Goal: Task Accomplishment & Management: Complete application form

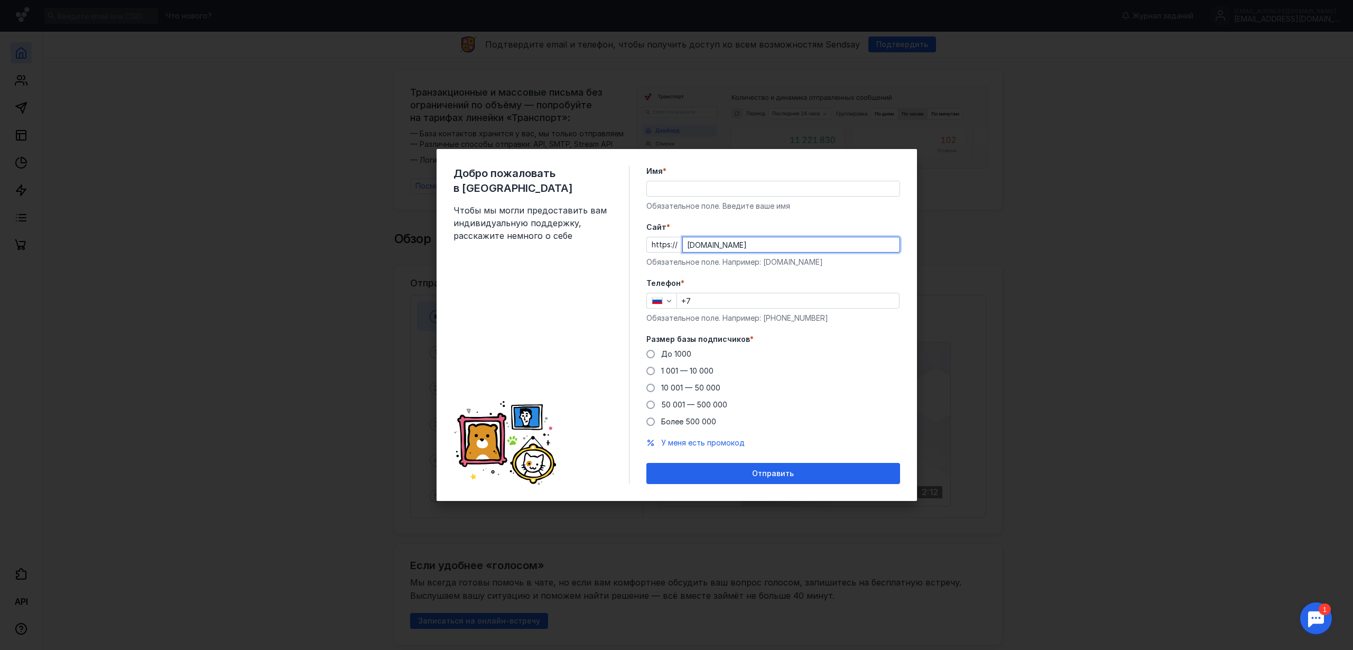
type input "[DOMAIN_NAME]"
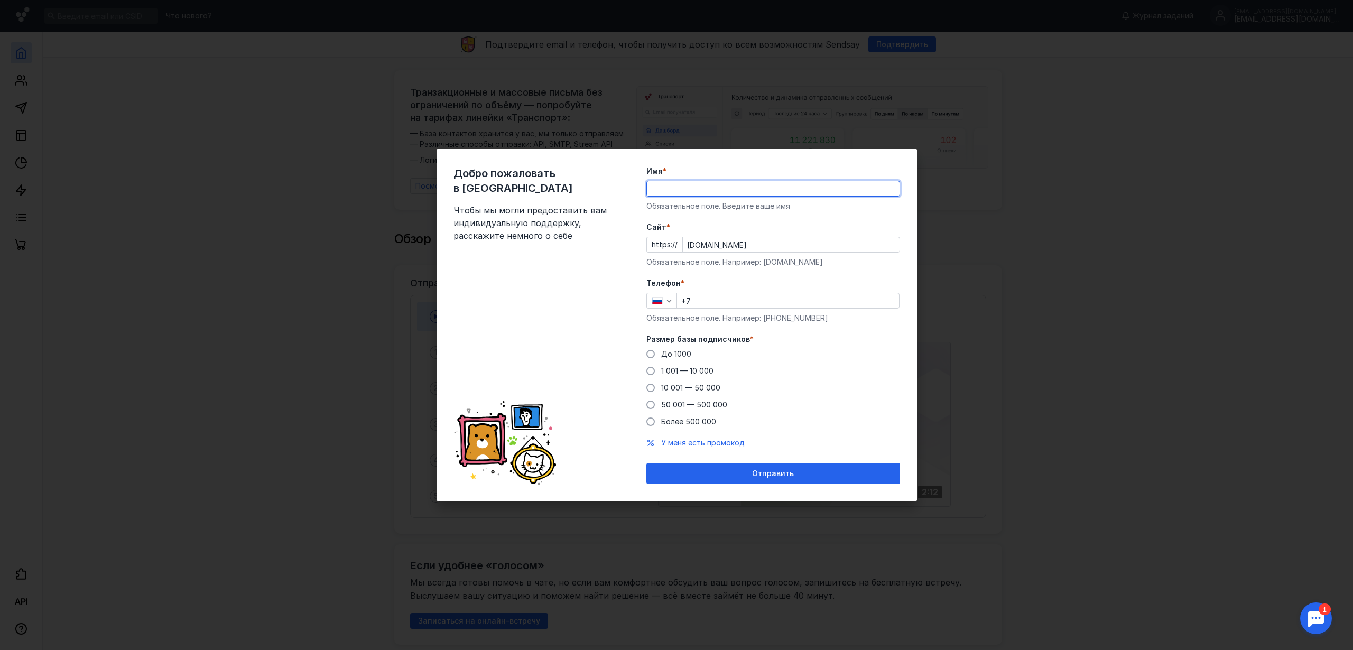
click at [677, 194] on input "Имя *" at bounding box center [773, 188] width 253 height 15
type input "Real Touch"
click at [712, 304] on input "+7" at bounding box center [788, 300] width 222 height 15
type input "[PHONE_NUMBER]"
click at [649, 354] on span at bounding box center [650, 354] width 8 height 8
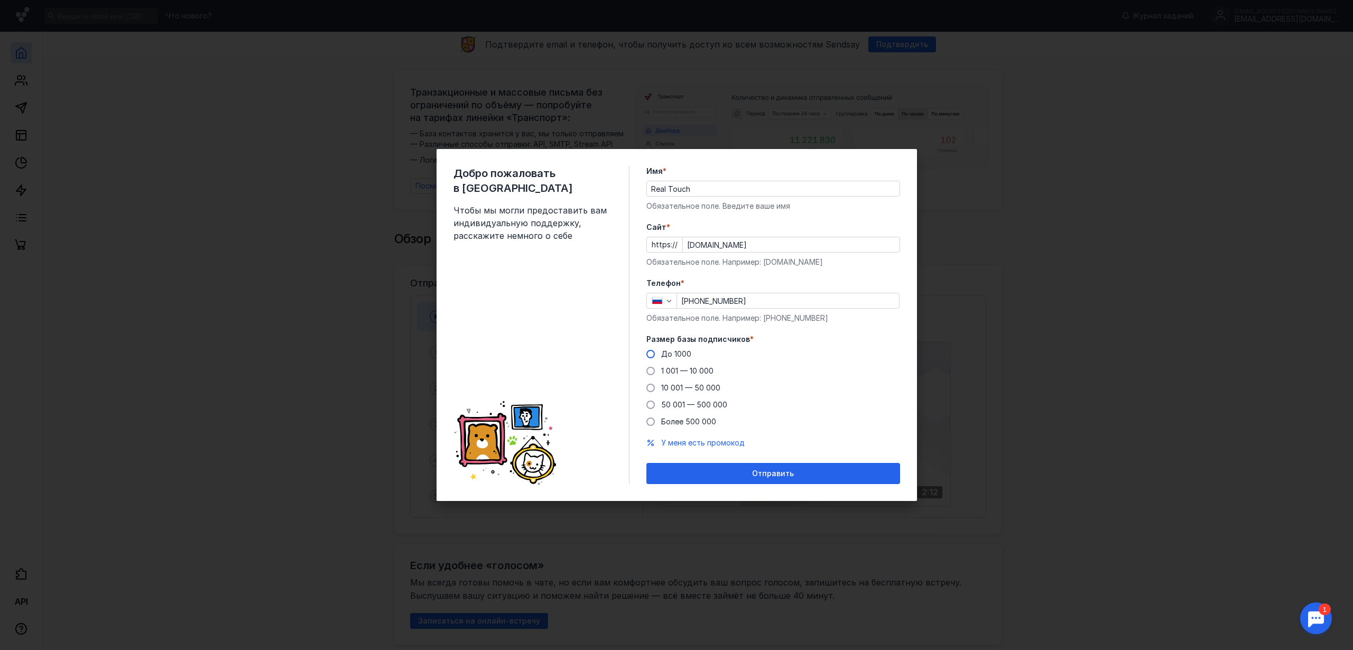
click at [0, 0] on input "До 1000" at bounding box center [0, 0] width 0 height 0
click at [740, 473] on div "Отправить" at bounding box center [772, 473] width 243 height 9
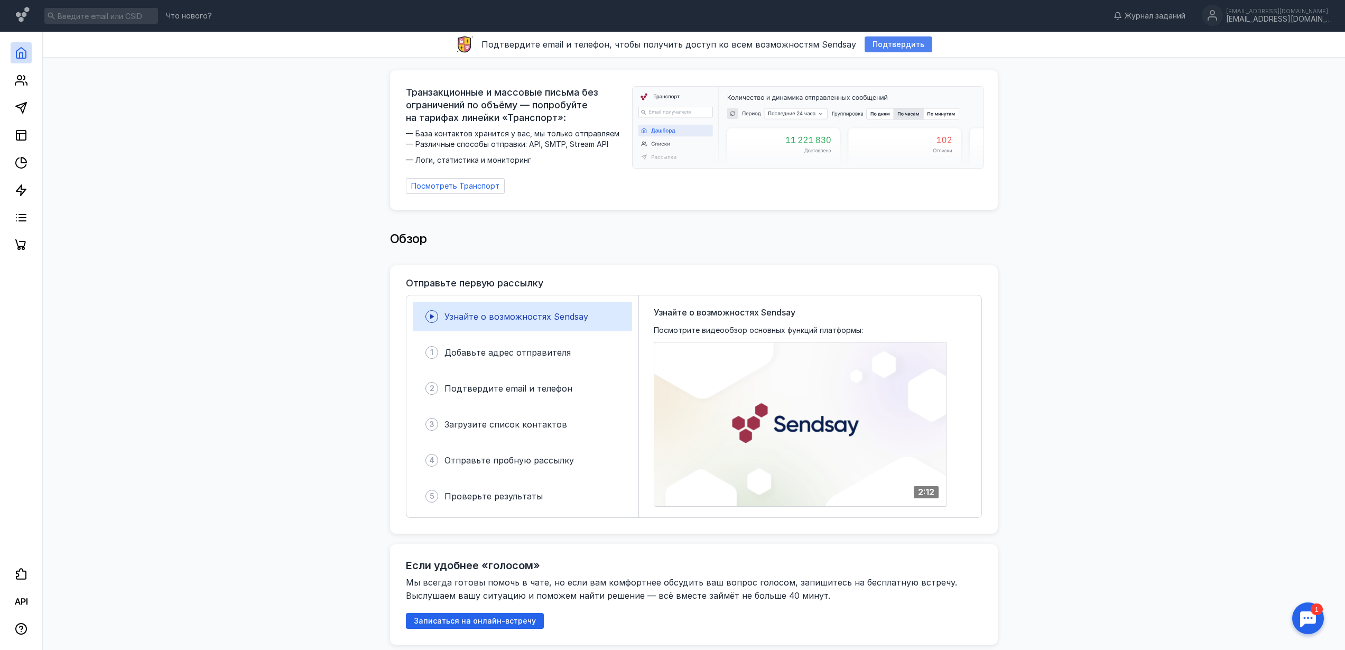
click at [879, 44] on span "Подтвердить" at bounding box center [898, 44] width 52 height 9
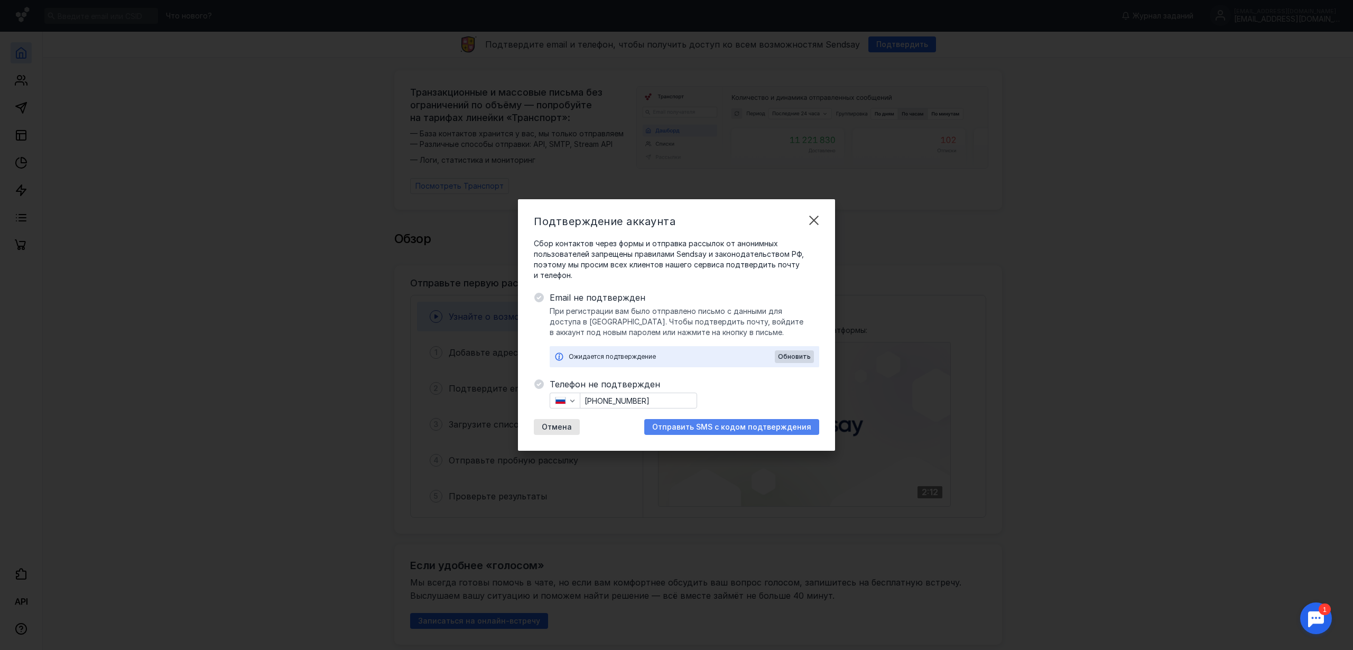
click at [684, 427] on span "Отправить SMS с кодом подтверждения" at bounding box center [731, 427] width 159 height 9
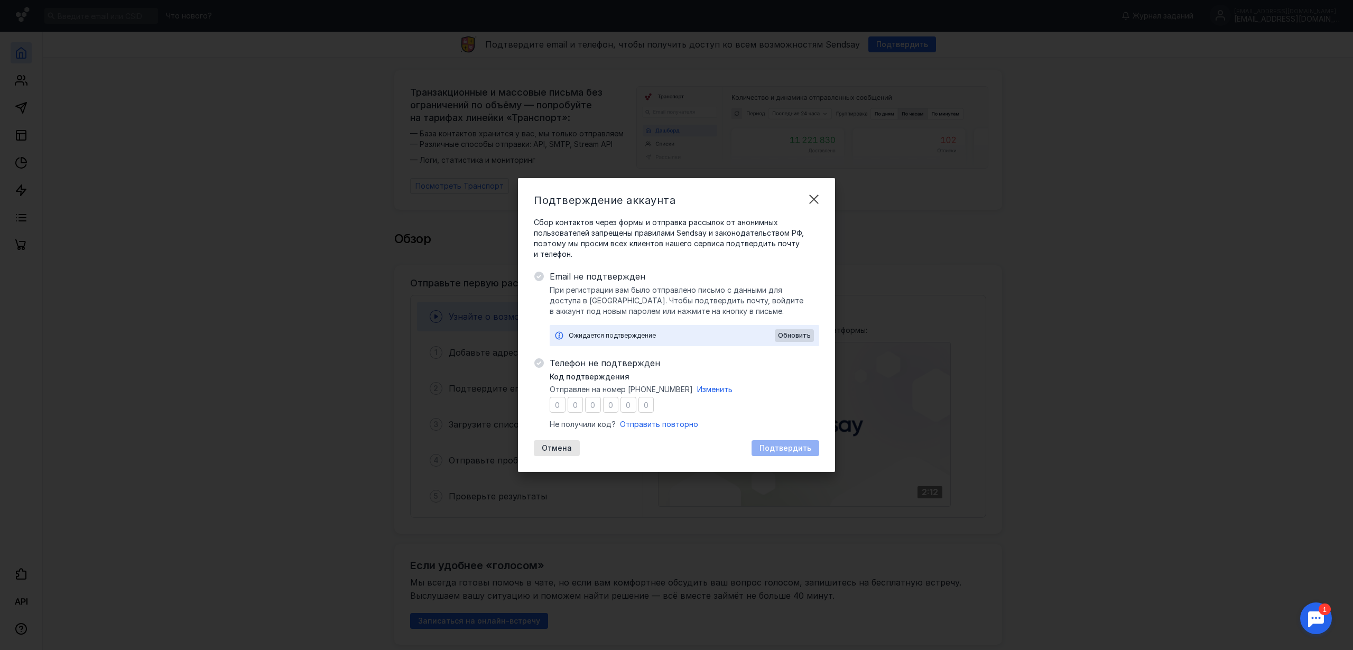
type input "7"
type input "0"
type input "4"
type input "6"
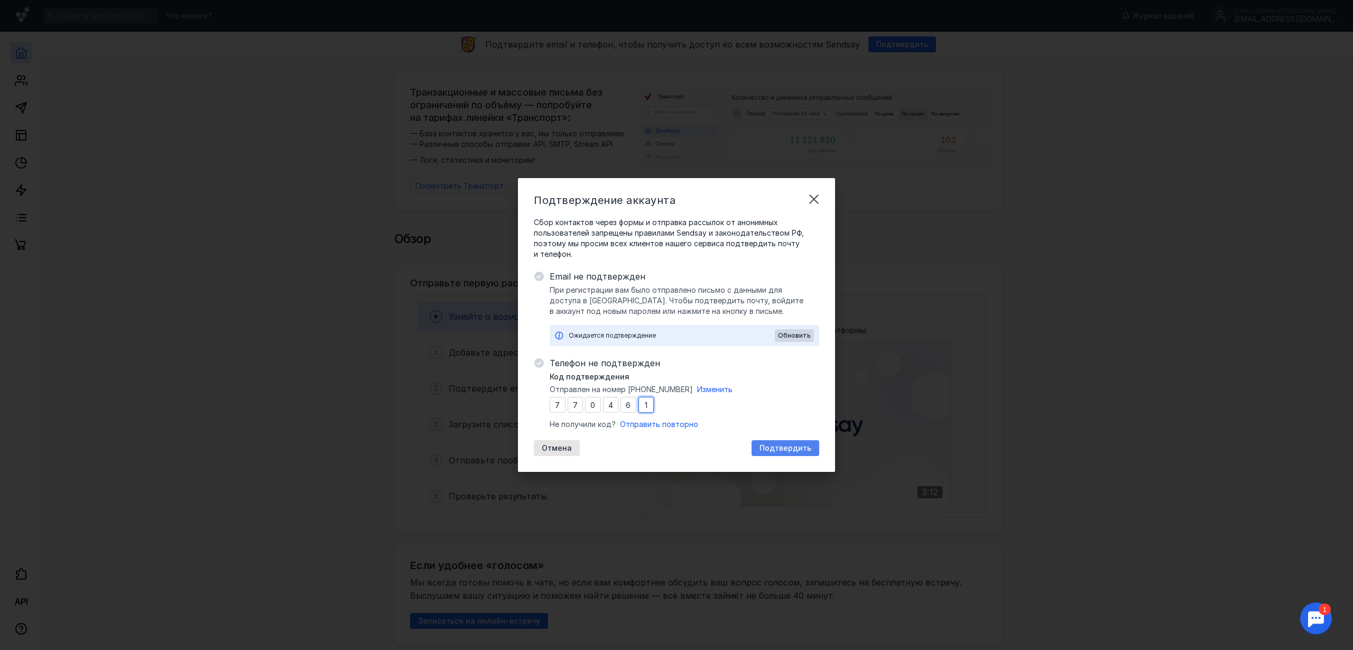
type input "1"
click at [774, 452] on span "Подтвердить" at bounding box center [785, 448] width 52 height 9
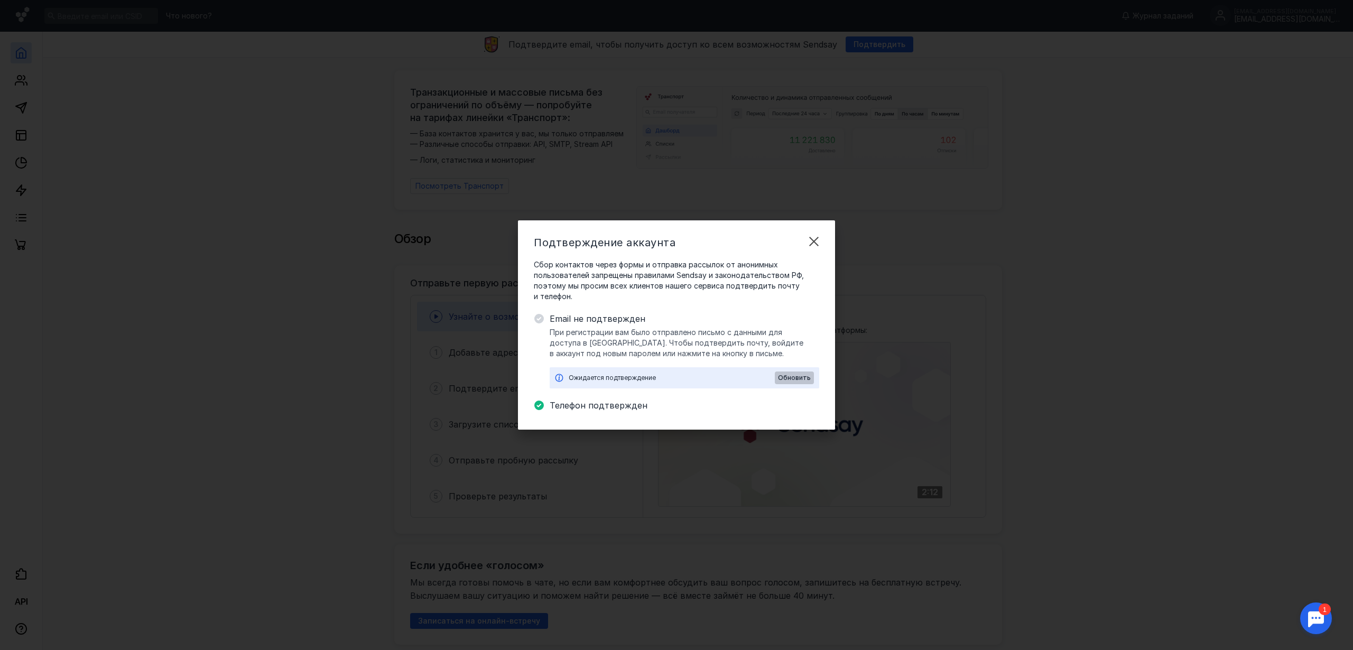
click at [796, 378] on span "Обновить" at bounding box center [794, 377] width 33 height 7
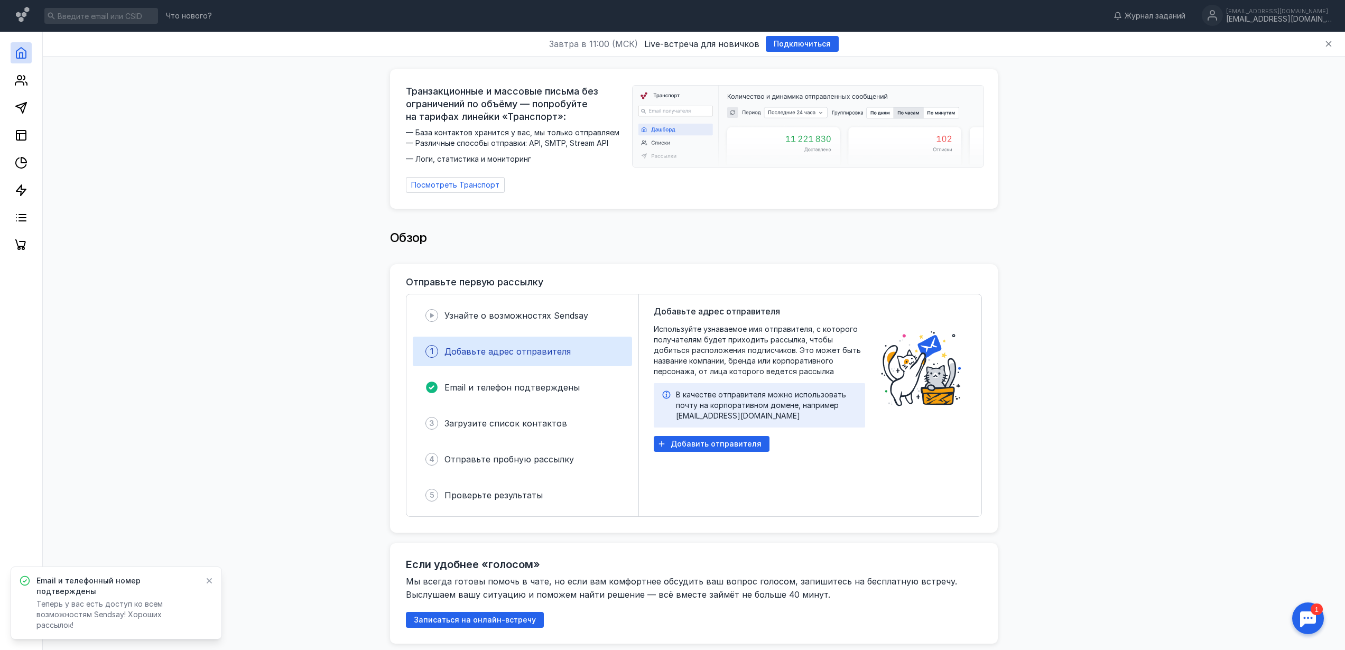
click at [694, 250] on div "Обзор" at bounding box center [694, 243] width 608 height 42
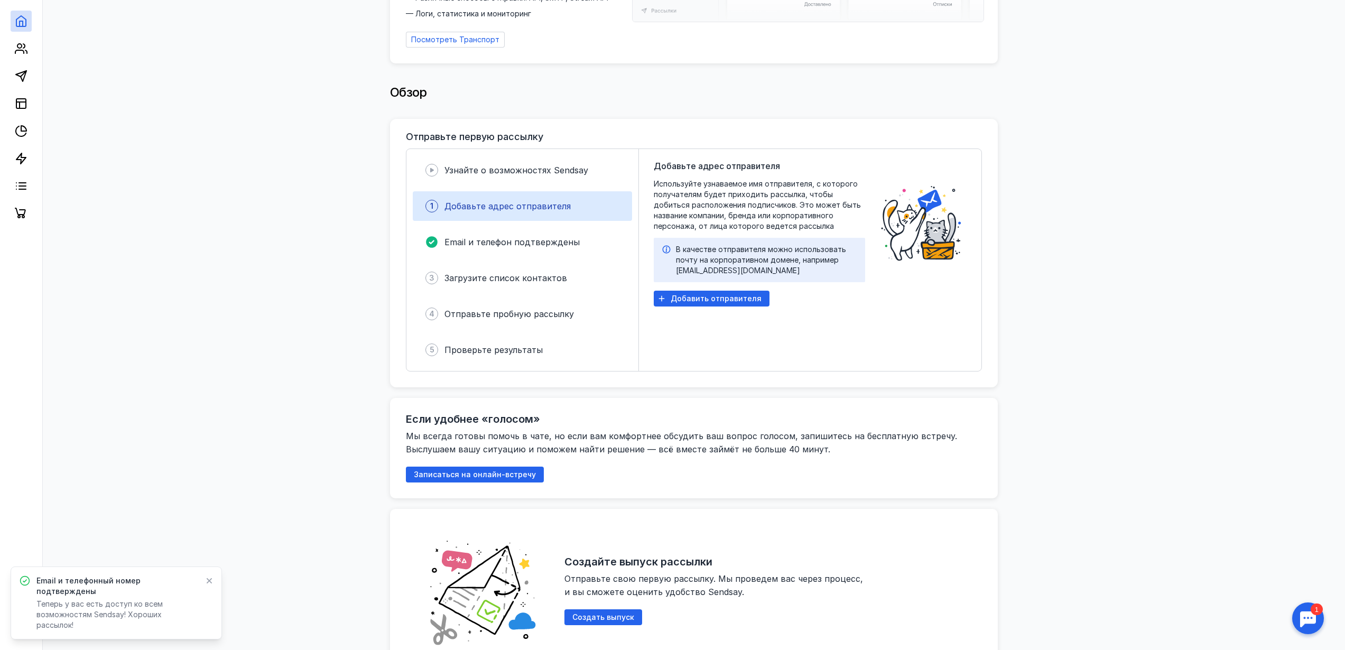
scroll to position [222, 0]
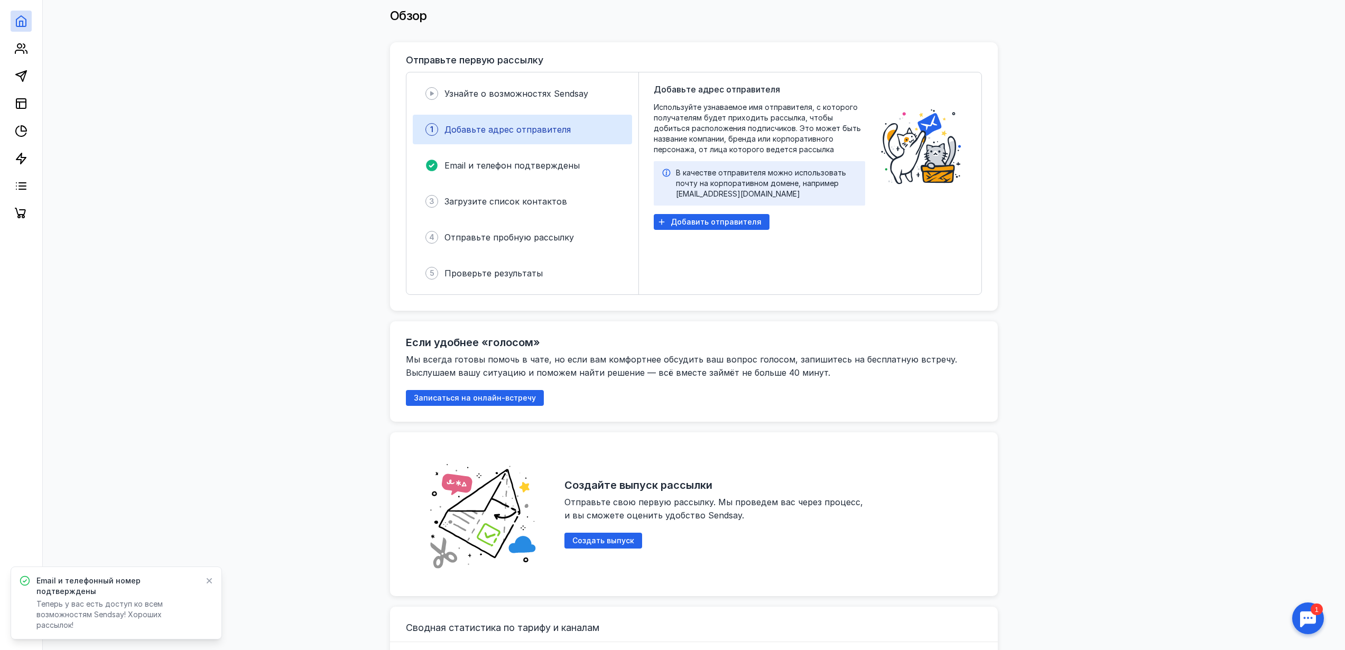
click at [212, 585] on icon at bounding box center [209, 580] width 7 height 8
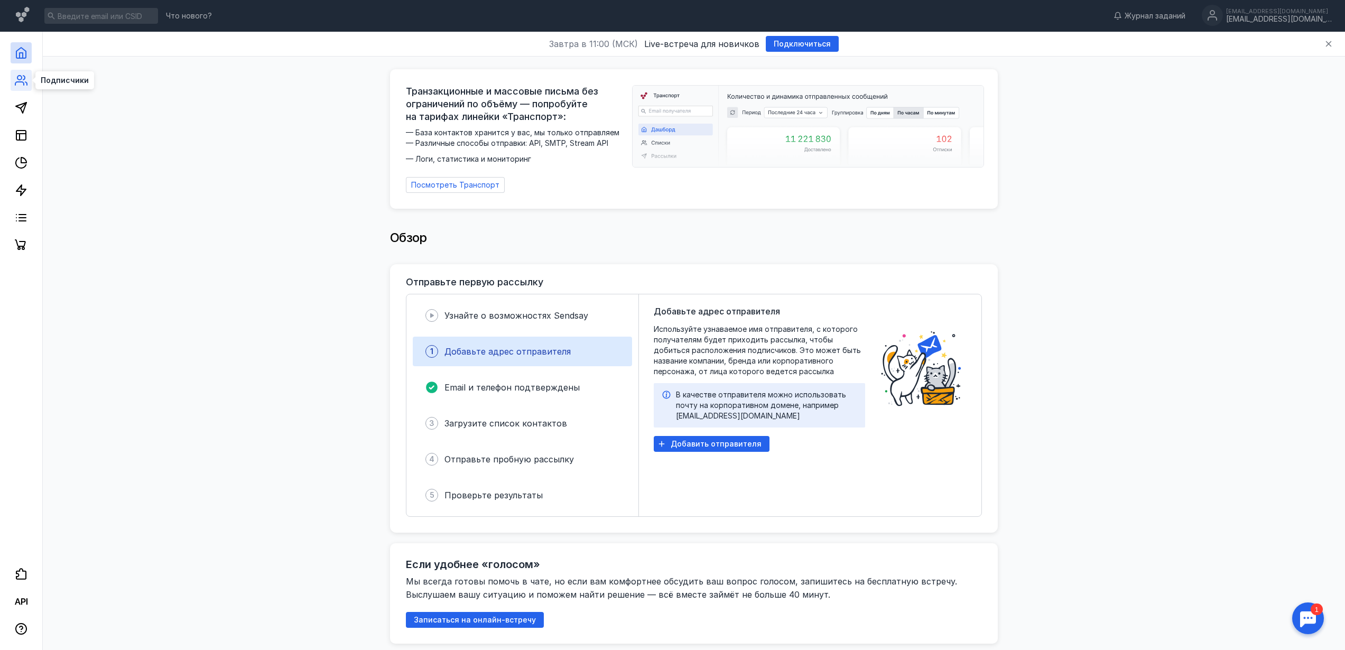
click at [23, 82] on icon at bounding box center [19, 83] width 8 height 3
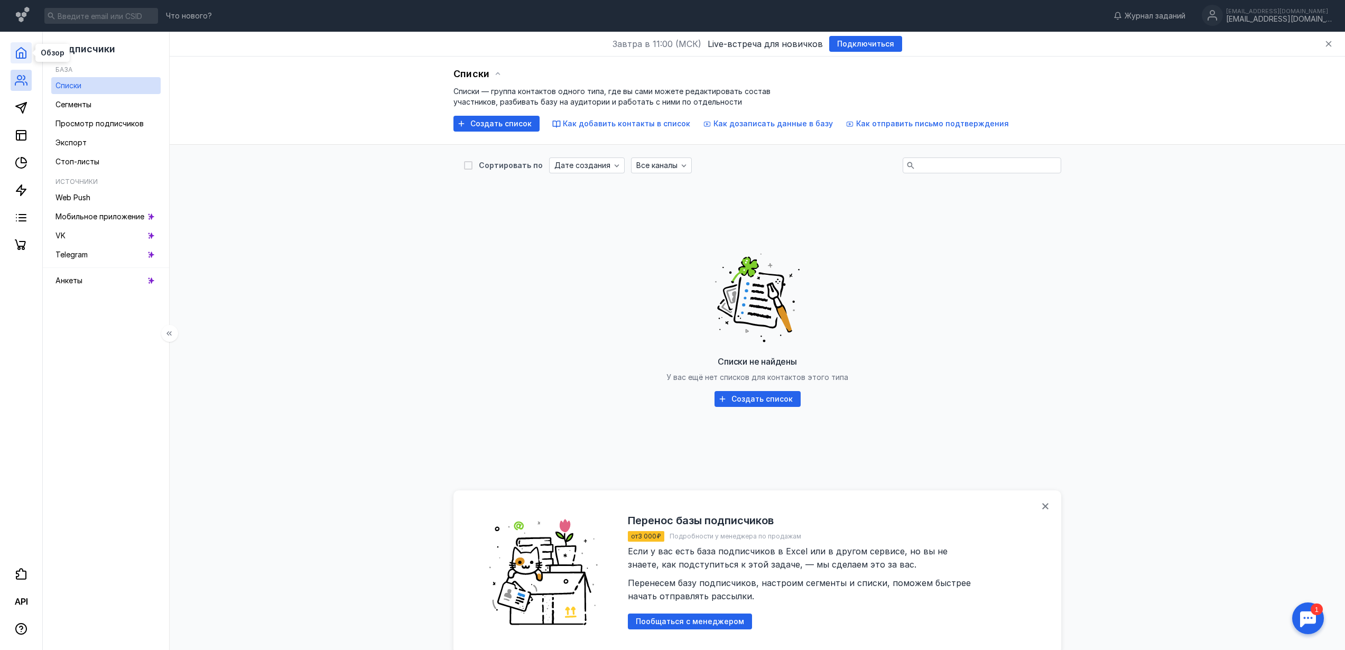
click at [21, 54] on icon at bounding box center [21, 52] width 13 height 13
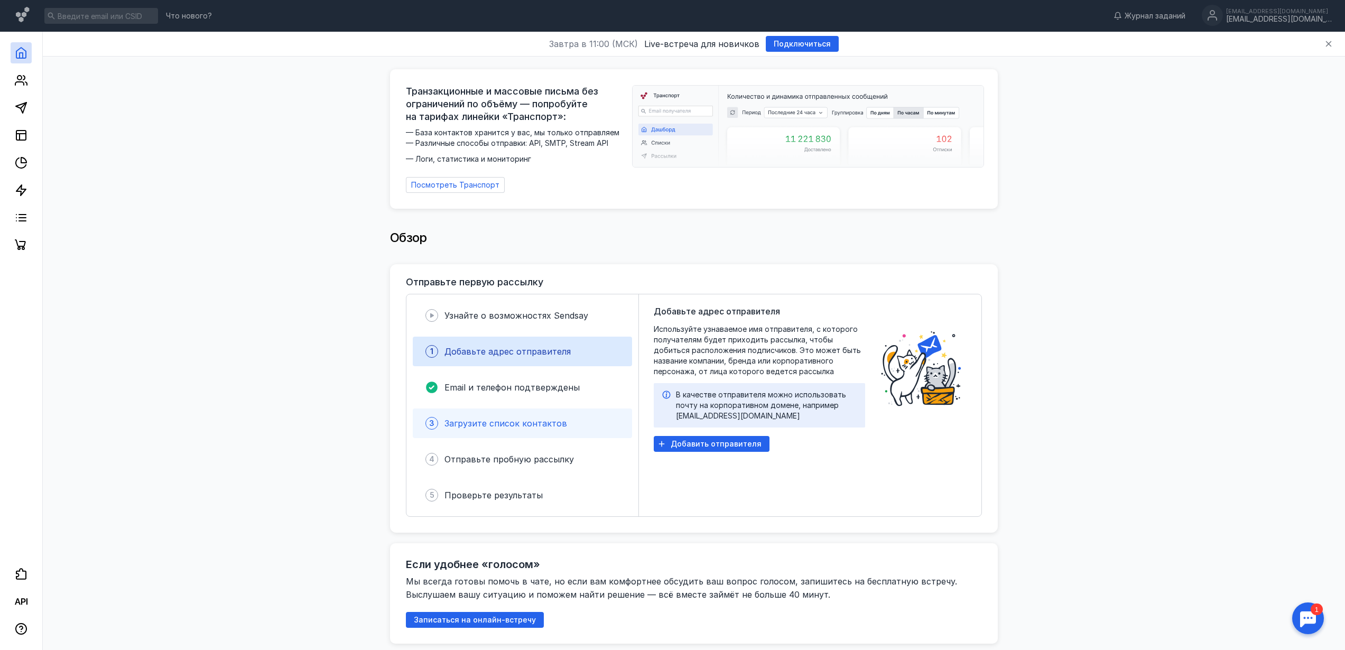
click at [515, 420] on span "Загрузите список контактов" at bounding box center [505, 423] width 123 height 11
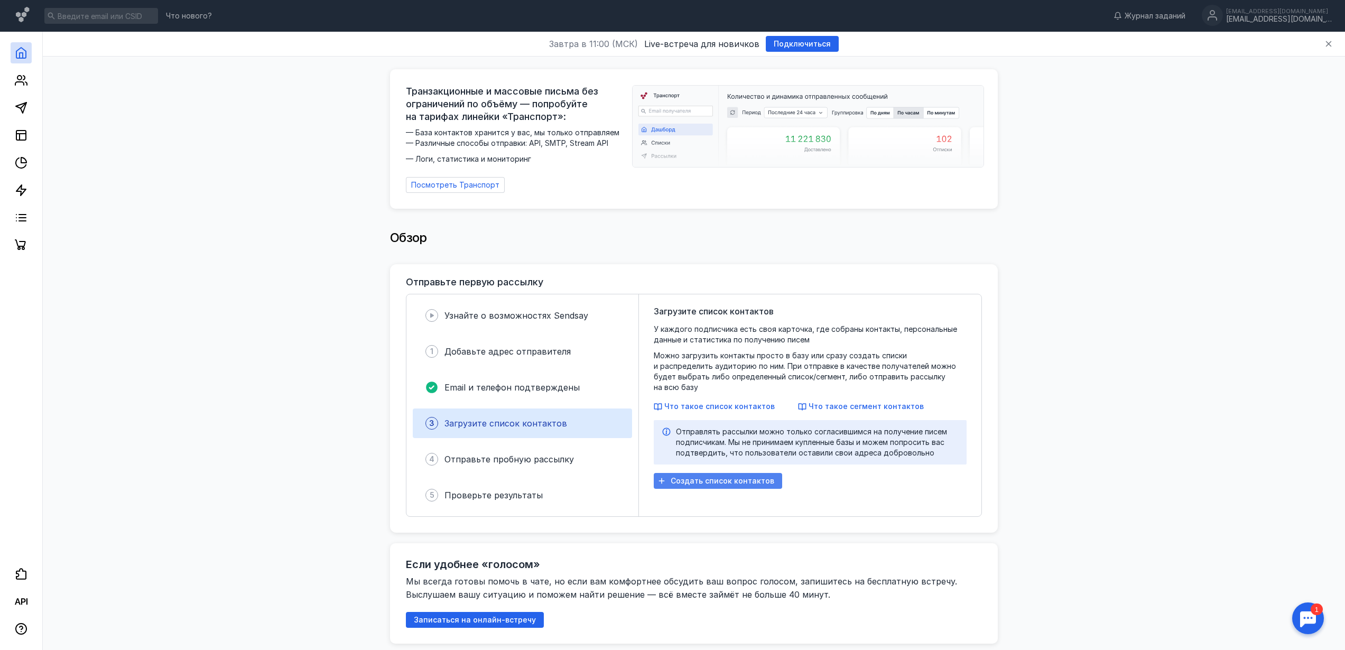
click at [713, 477] on span "Создать список контактов" at bounding box center [722, 481] width 104 height 9
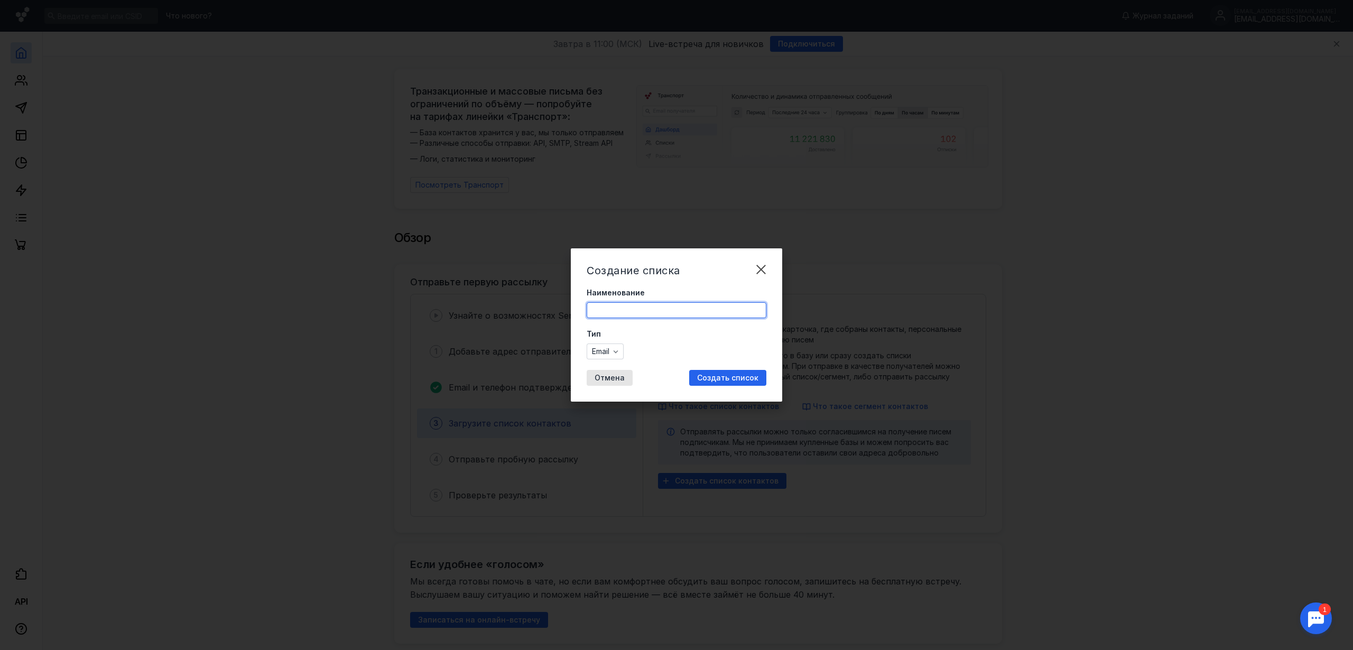
click at [637, 308] on input "Наименование" at bounding box center [676, 310] width 179 height 15
click at [613, 352] on div "button" at bounding box center [615, 351] width 11 height 11
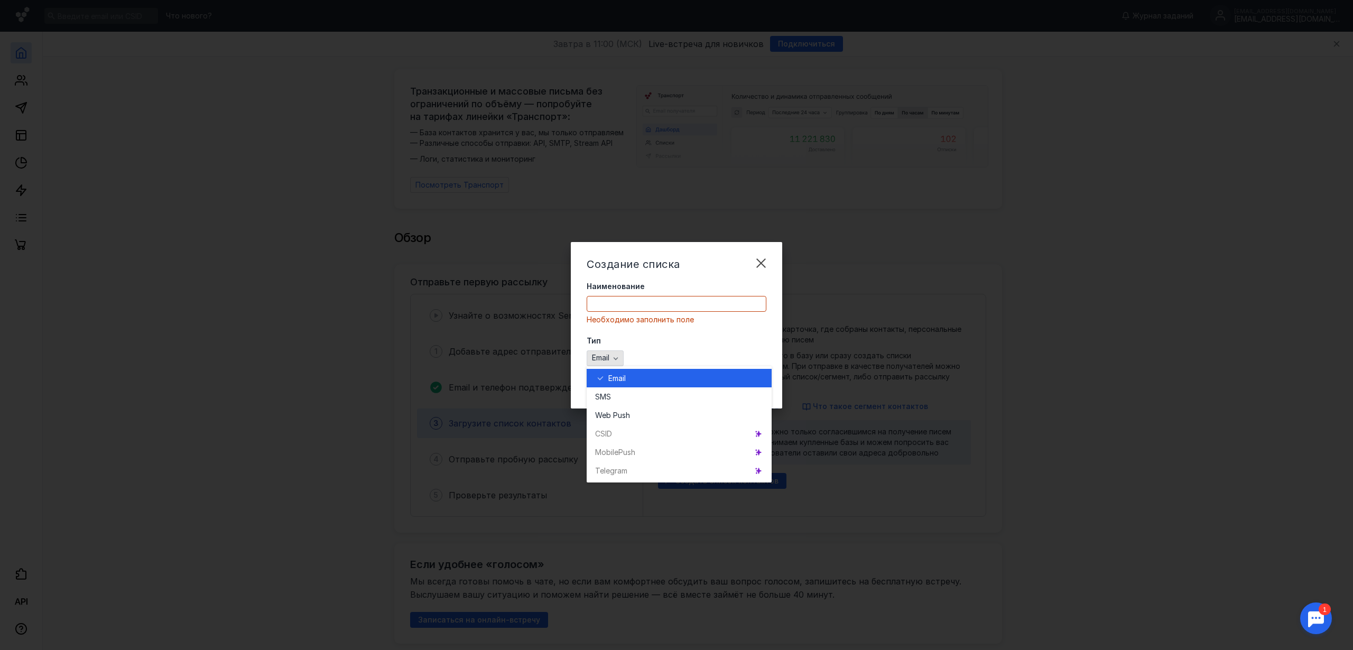
click at [613, 354] on icon "button" at bounding box center [615, 358] width 8 height 8
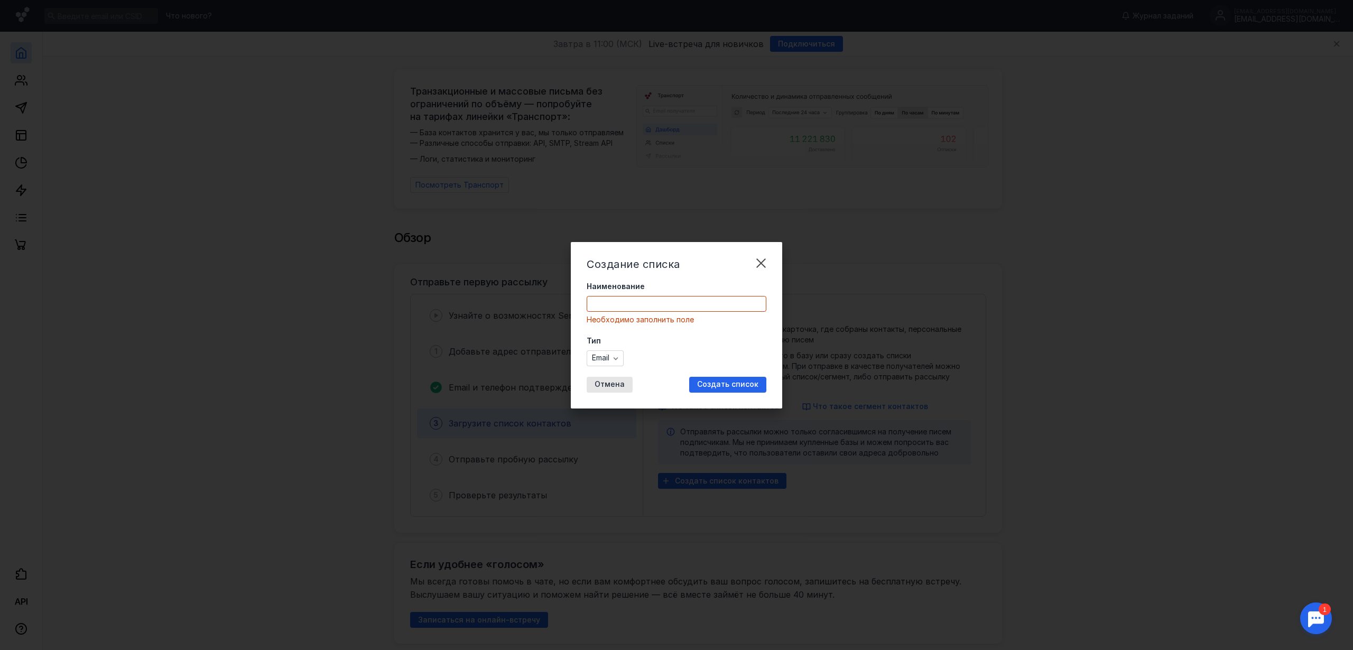
click at [621, 287] on span "Наименование" at bounding box center [615, 286] width 58 height 11
click at [621, 296] on input "Наименование" at bounding box center [676, 303] width 179 height 15
click at [625, 302] on input "Наименование" at bounding box center [676, 303] width 179 height 15
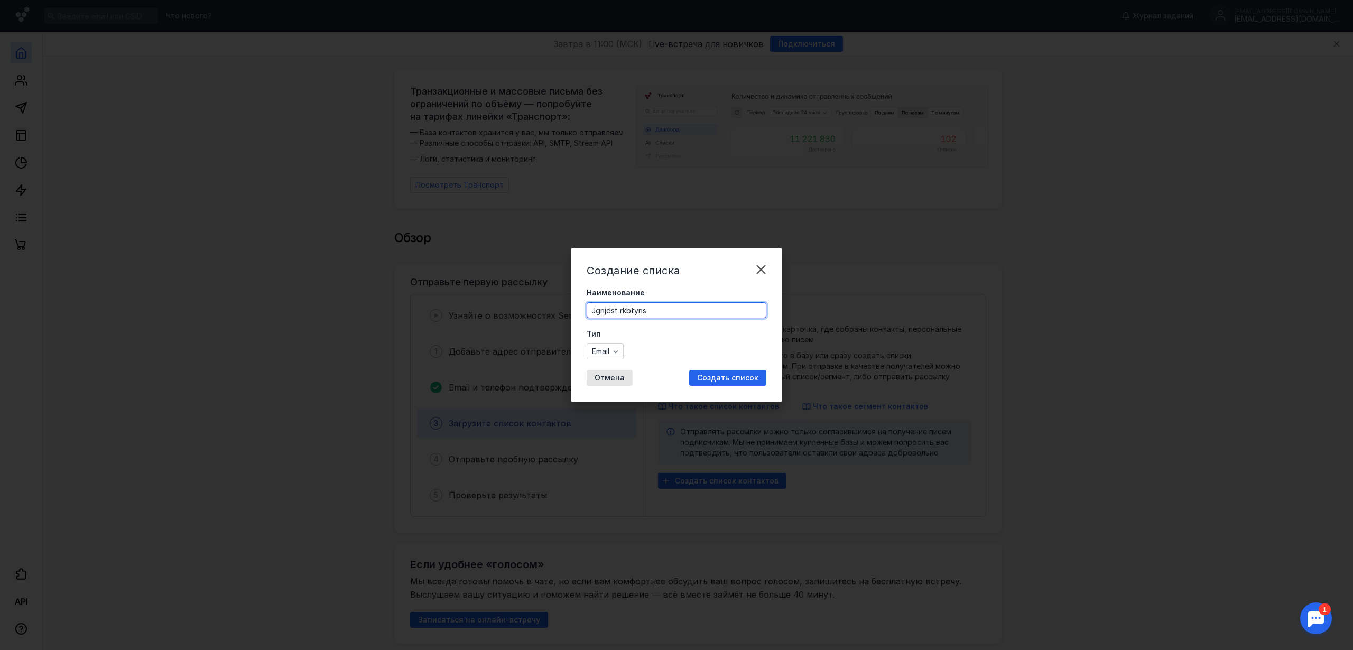
paste input "Оптовые клиенты"
type input "Оптовые клиенты"
click at [715, 379] on span "Создать список" at bounding box center [727, 378] width 61 height 9
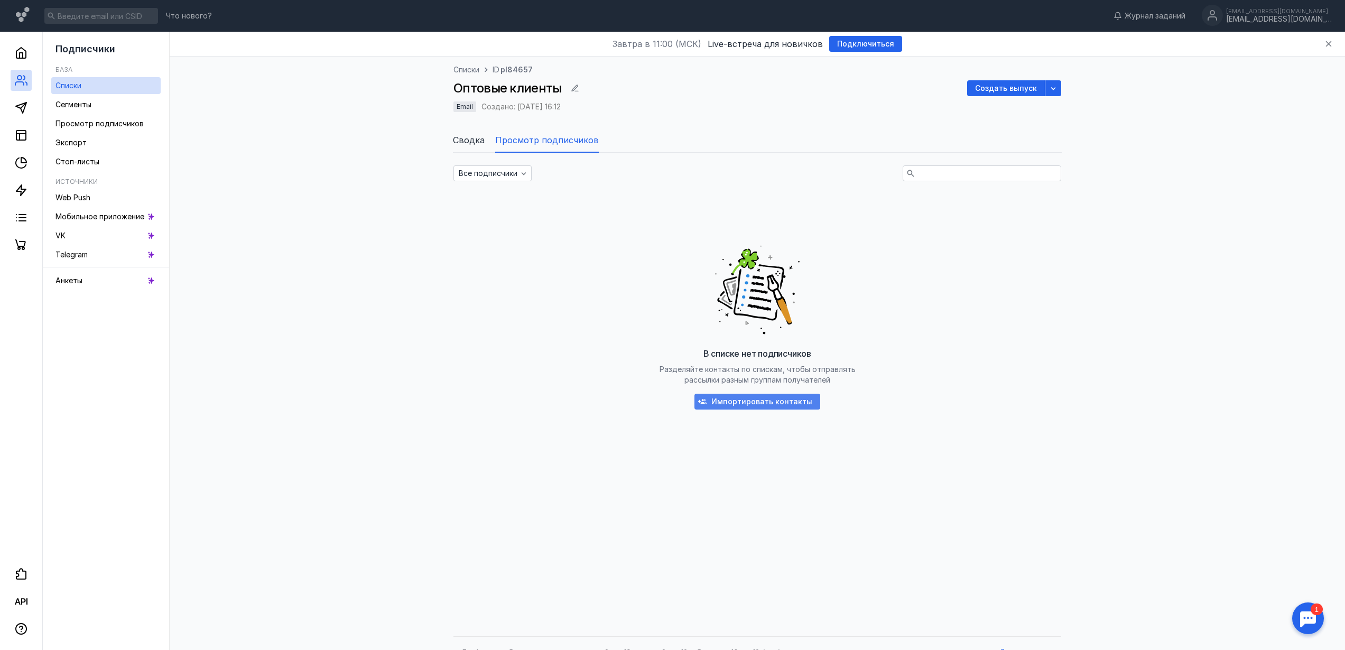
click at [735, 402] on span "Импортировать контакты" at bounding box center [761, 401] width 101 height 9
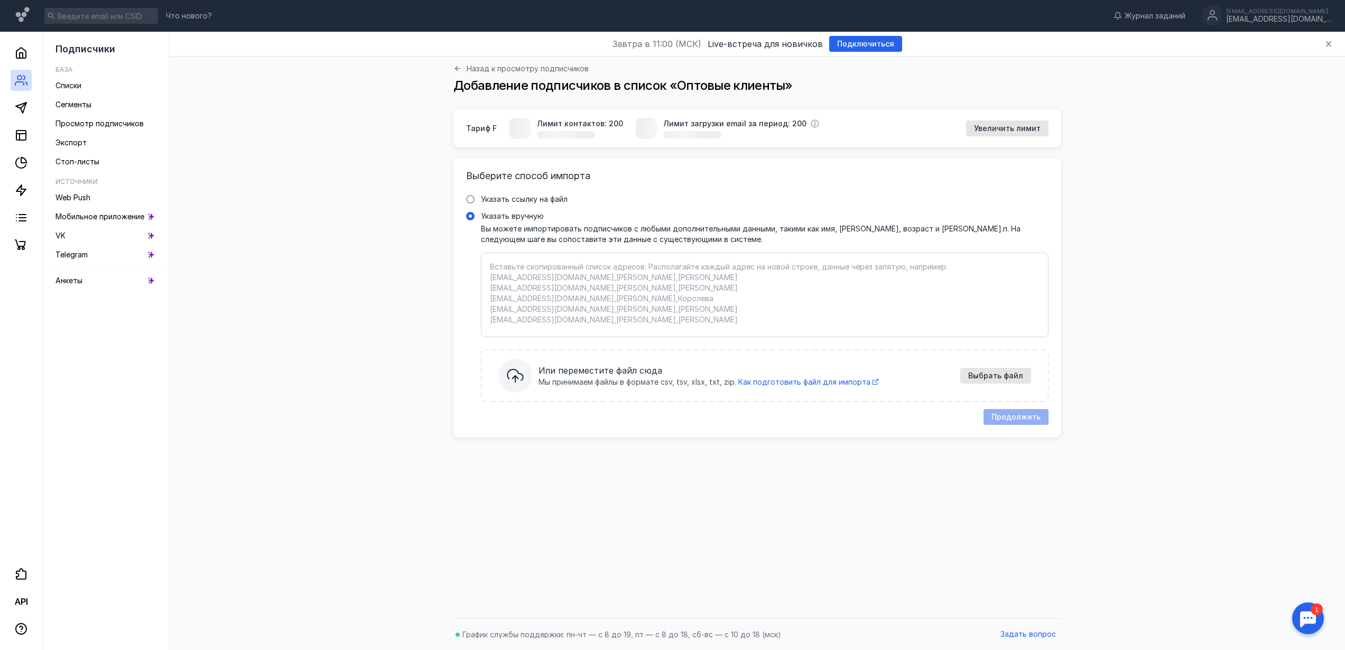
click at [666, 310] on textarea "Указать вручную Вы можете импортировать подписчиков с любыми дополнительными да…" at bounding box center [764, 295] width 549 height 67
click at [662, 320] on textarea "Указать вручную Вы можете импортировать подписчиков с любыми дополнительными да…" at bounding box center [764, 295] width 549 height 67
click at [81, 87] on span "Списки" at bounding box center [68, 85] width 26 height 9
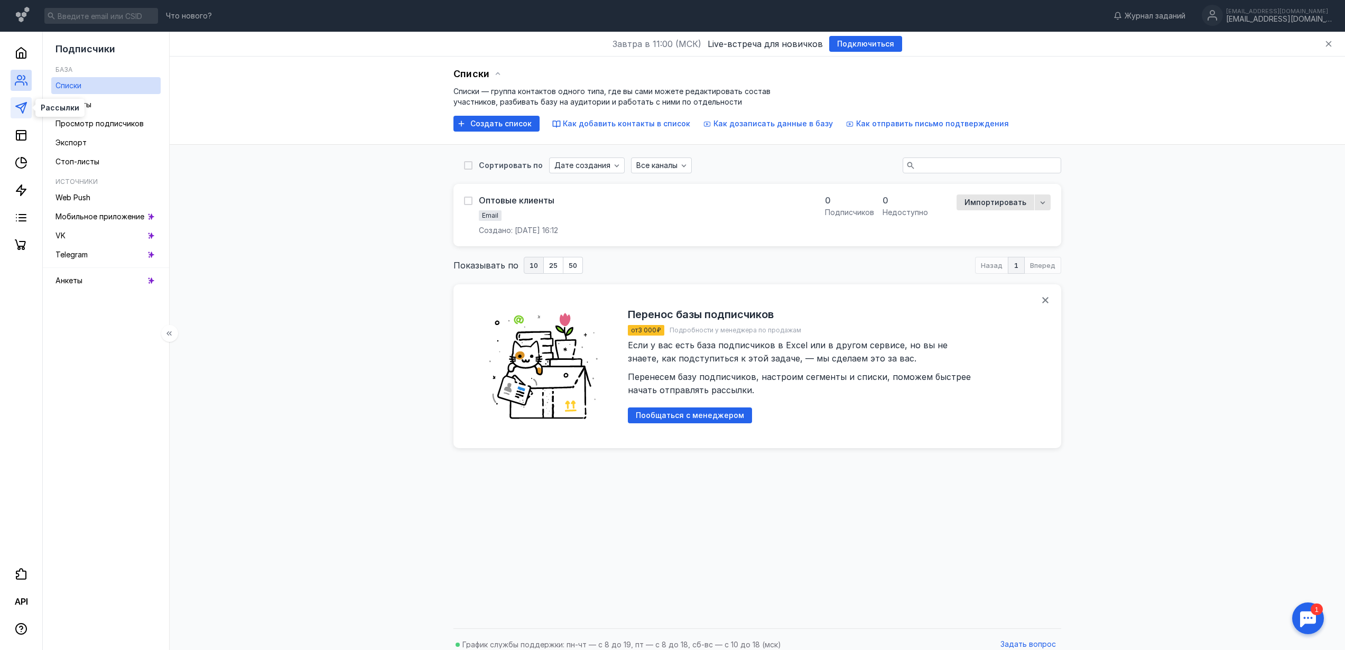
click at [23, 105] on line at bounding box center [24, 106] width 6 height 6
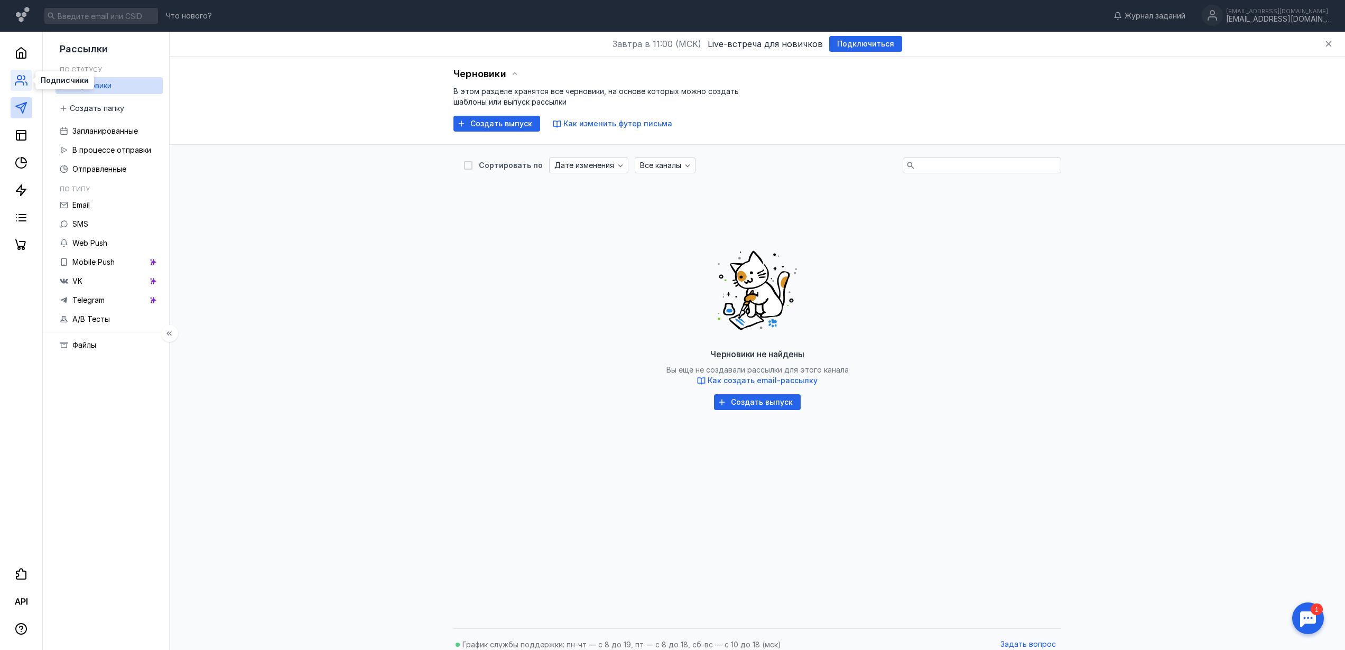
click at [27, 81] on icon at bounding box center [21, 80] width 13 height 13
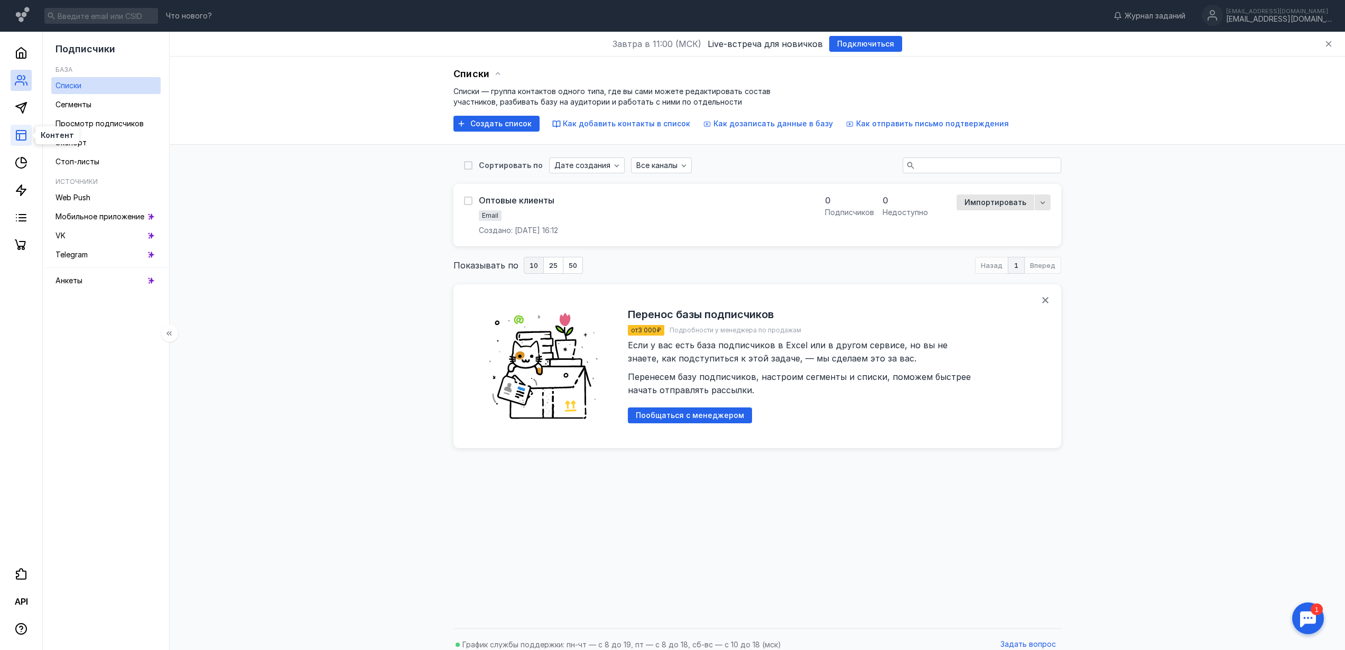
click at [22, 134] on line at bounding box center [21, 134] width 10 height 0
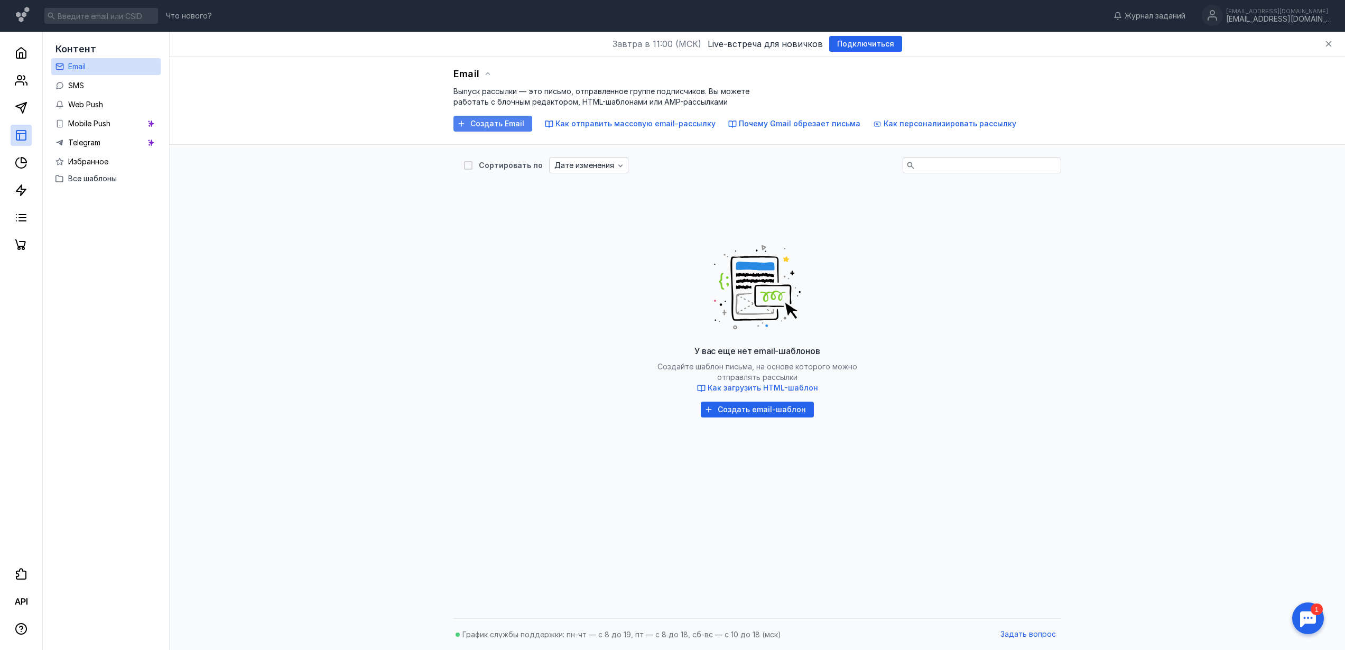
click at [508, 125] on span "Создать Email" at bounding box center [497, 123] width 54 height 9
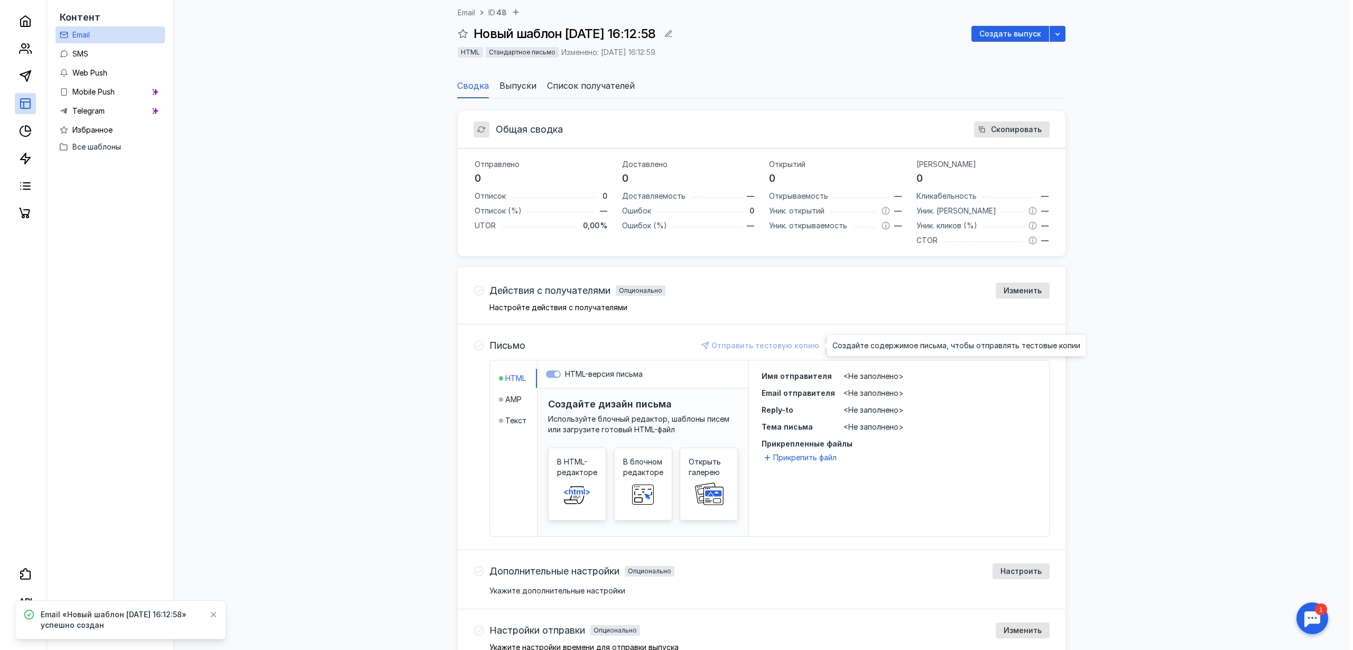
scroll to position [126, 0]
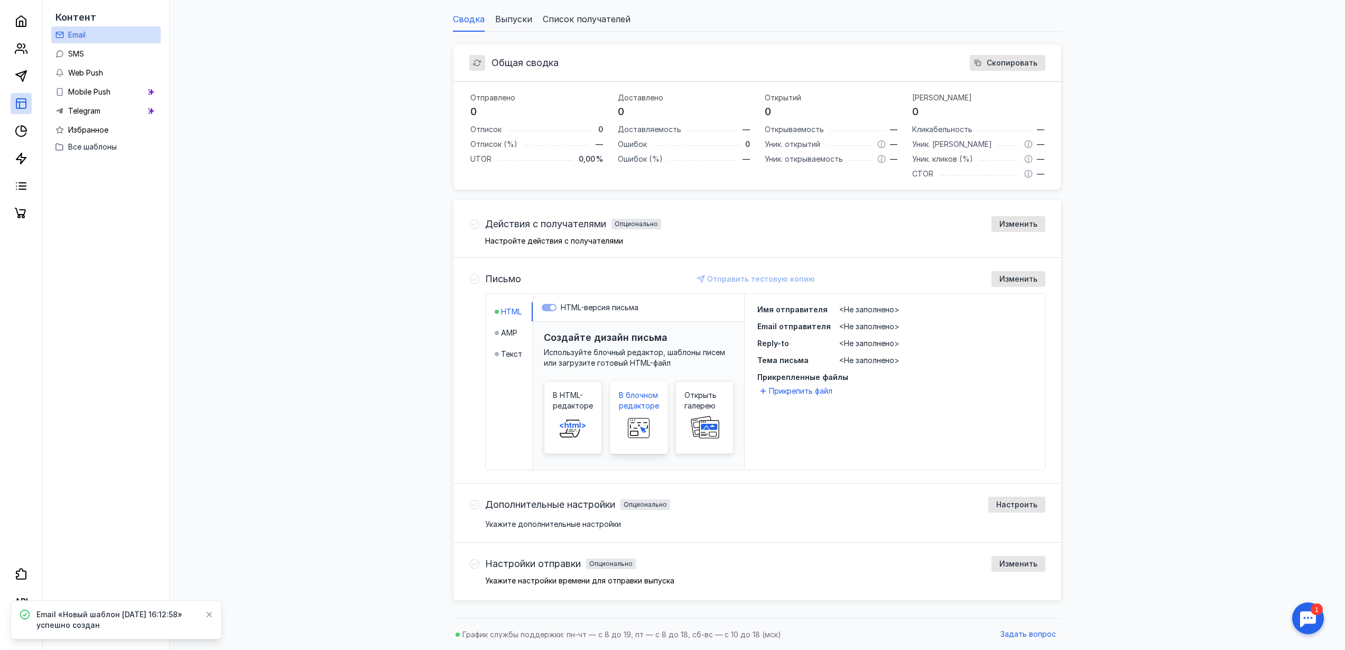
click at [640, 403] on span "В блочном редакторе" at bounding box center [639, 400] width 40 height 21
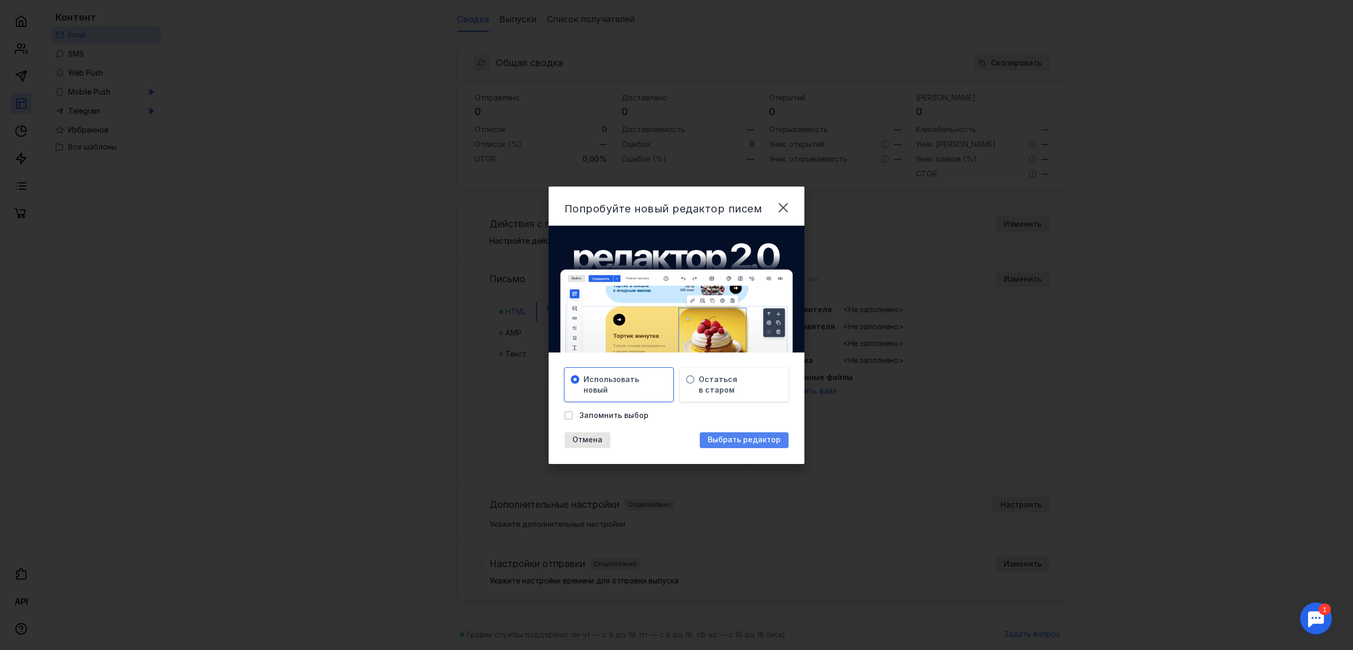
click at [725, 442] on span "Выбрать редактор" at bounding box center [743, 439] width 73 height 9
